Goal: Navigation & Orientation: Find specific page/section

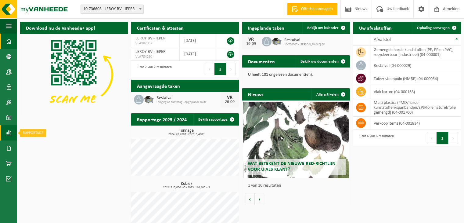
click at [8, 134] on span at bounding box center [8, 132] width 5 height 15
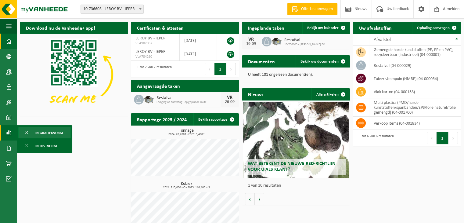
click at [40, 133] on span "In grafiekvorm" at bounding box center [48, 133] width 27 height 12
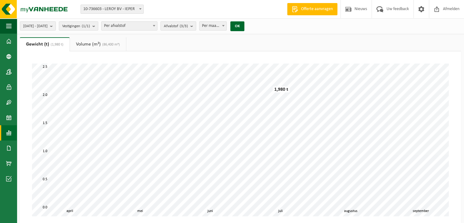
click at [10, 135] on span at bounding box center [8, 132] width 5 height 15
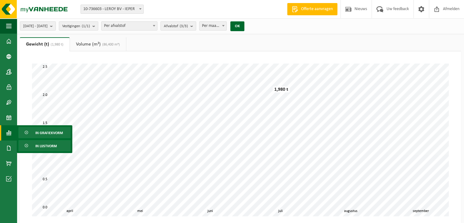
click at [34, 145] on link "In lijstvorm" at bounding box center [44, 146] width 53 height 12
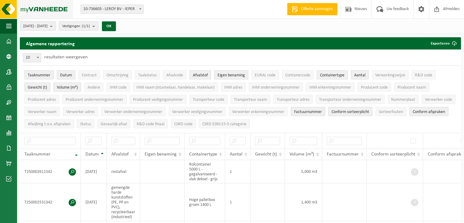
click at [56, 9] on img at bounding box center [36, 9] width 73 height 18
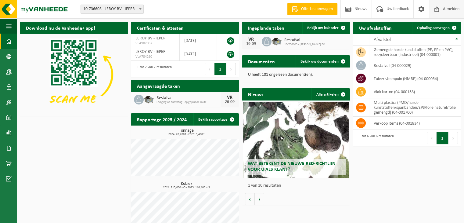
click at [445, 8] on span "Afmelden" at bounding box center [452, 9] width 20 height 18
